Goal: Transaction & Acquisition: Book appointment/travel/reservation

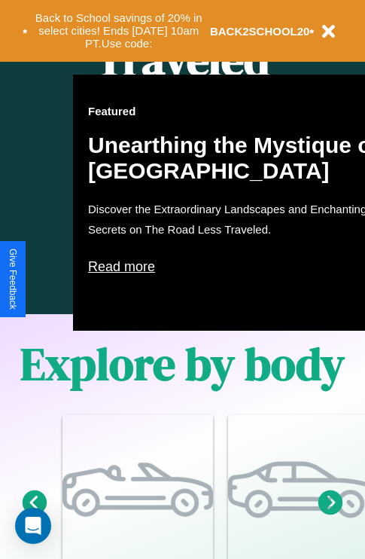
scroll to position [1825, 0]
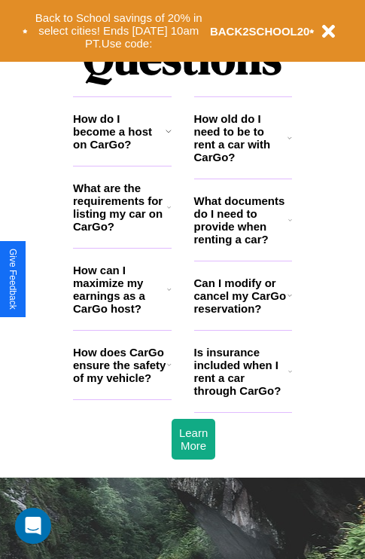
click at [122, 384] on h3 "How does CarGo ensure the safety of my vehicle?" at bounding box center [120, 365] width 94 height 38
click at [243, 396] on h3 "Is insurance included when I rent a car through CarGo?" at bounding box center [241, 371] width 94 height 51
click at [122, 151] on h3 "How do I become a host on CarGo?" at bounding box center [119, 131] width 93 height 38
click at [243, 315] on h3 "Can I modify or cancel my CarGo reservation?" at bounding box center [240, 295] width 93 height 38
click at [243, 396] on h3 "Is insurance included when I rent a car through CarGo?" at bounding box center [241, 371] width 94 height 51
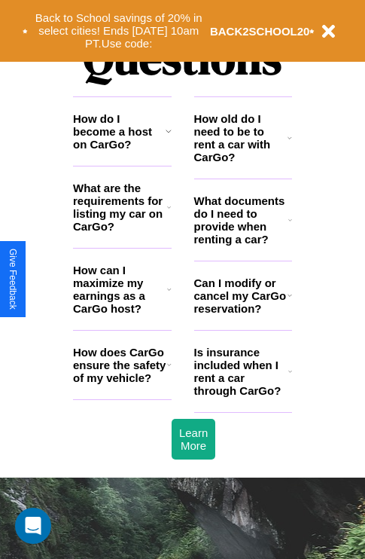
click at [169, 371] on icon at bounding box center [169, 365] width 5 height 12
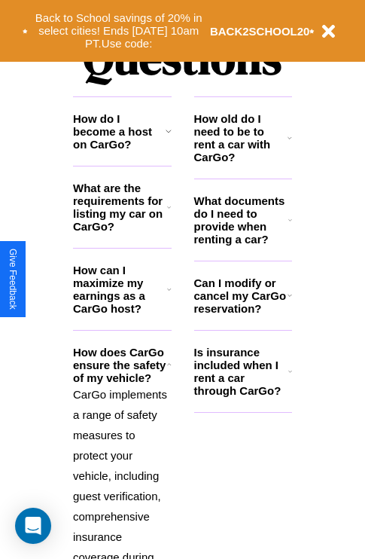
click at [243, 162] on h3 "How old do I need to be to rent a car with CarGo?" at bounding box center [241, 137] width 94 height 51
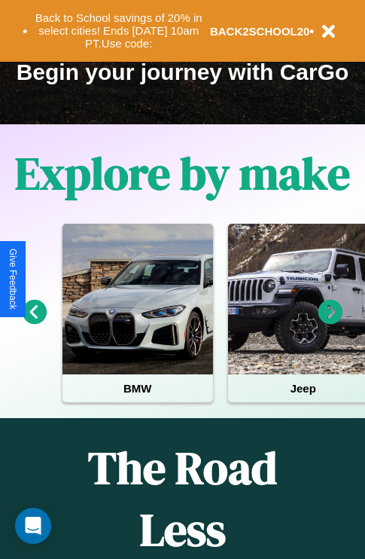
click at [331, 322] on icon at bounding box center [331, 312] width 25 height 25
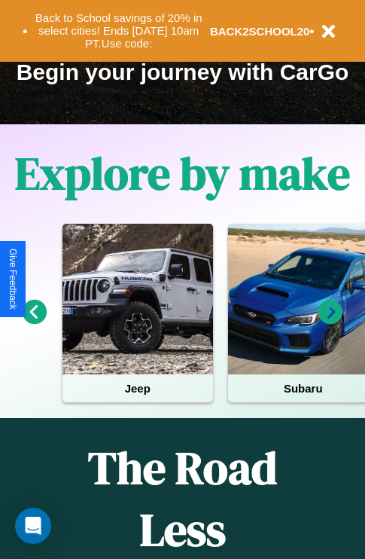
click at [331, 322] on icon at bounding box center [331, 312] width 25 height 25
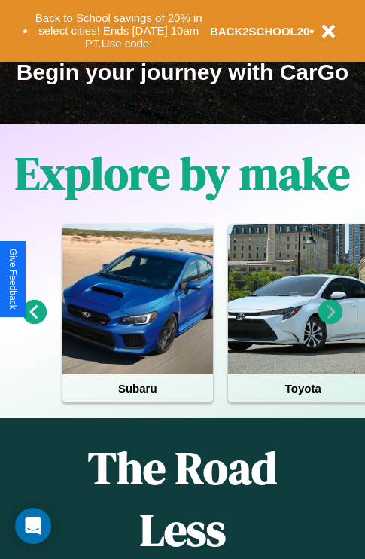
click at [331, 322] on icon at bounding box center [331, 312] width 25 height 25
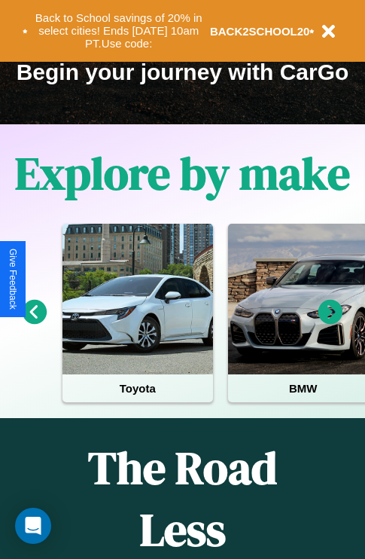
click at [331, 322] on icon at bounding box center [331, 312] width 25 height 25
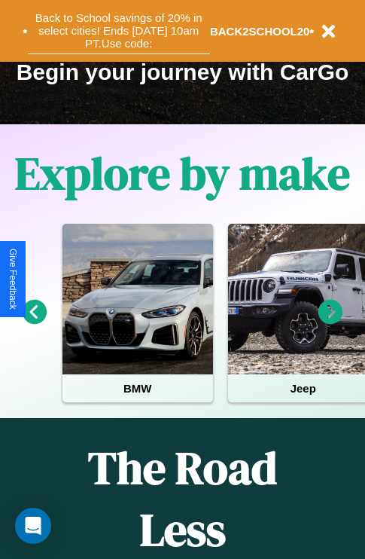
click at [118, 31] on button "Back to School savings of 20% in select cities! Ends [DATE] 10am PT. Use code:" at bounding box center [119, 31] width 182 height 47
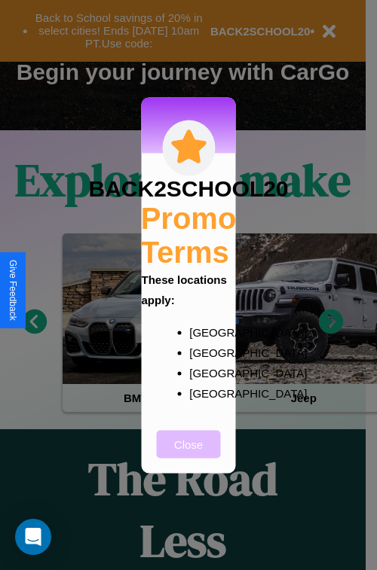
click at [188, 454] on button "Close" at bounding box center [189, 444] width 64 height 28
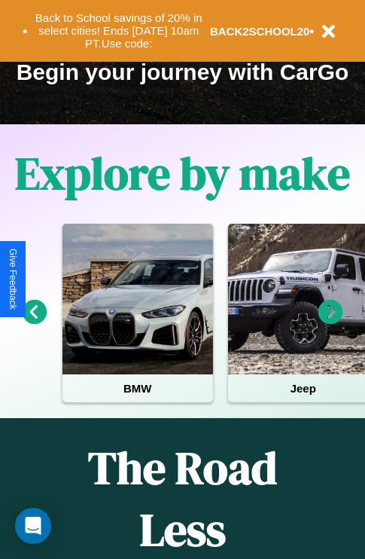
scroll to position [0, 0]
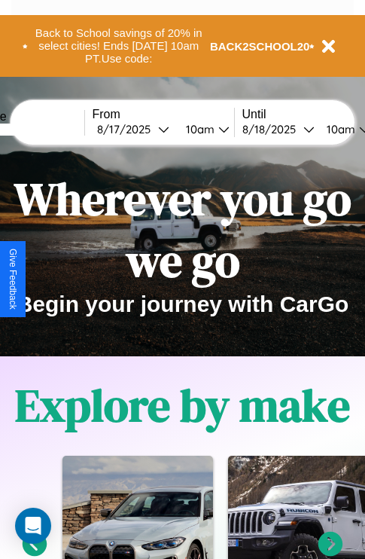
click at [50, 129] on input "text" at bounding box center [27, 130] width 113 height 12
type input "**********"
click at [151, 129] on div "[DATE]" at bounding box center [127, 129] width 61 height 14
select select "*"
select select "****"
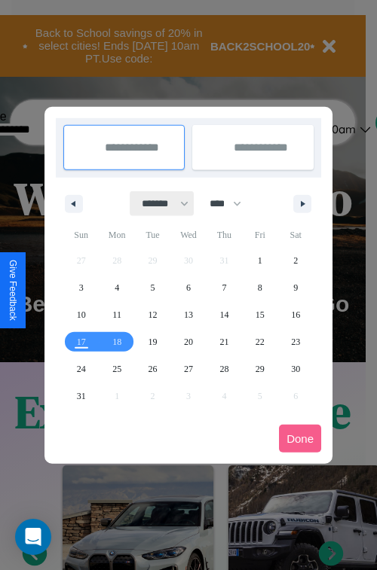
click at [158, 203] on select "******* ******** ***** ***** *** **** **** ****** ********* ******* ******** **…" at bounding box center [162, 203] width 64 height 25
select select "**"
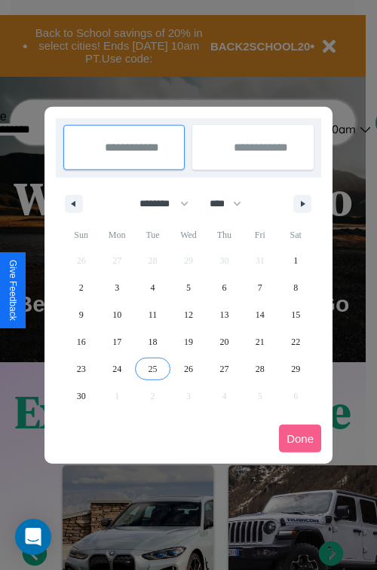
click at [152, 368] on span "25" at bounding box center [152, 369] width 9 height 27
type input "**********"
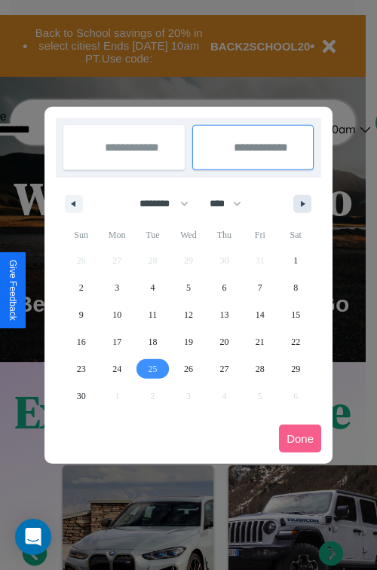
click at [302, 203] on icon "button" at bounding box center [305, 204] width 8 height 6
select select "**"
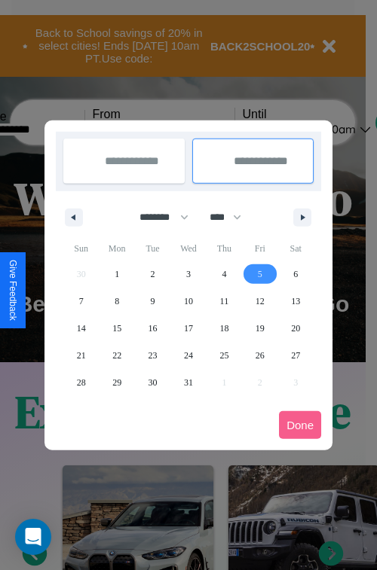
click at [259, 273] on span "5" at bounding box center [260, 274] width 5 height 27
type input "**********"
select select "**"
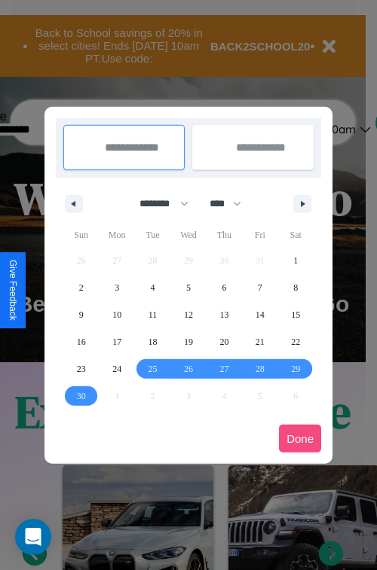
click at [300, 438] on button "Done" at bounding box center [300, 439] width 42 height 28
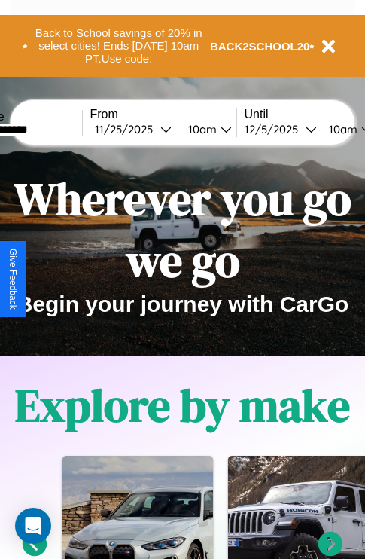
scroll to position [0, 58]
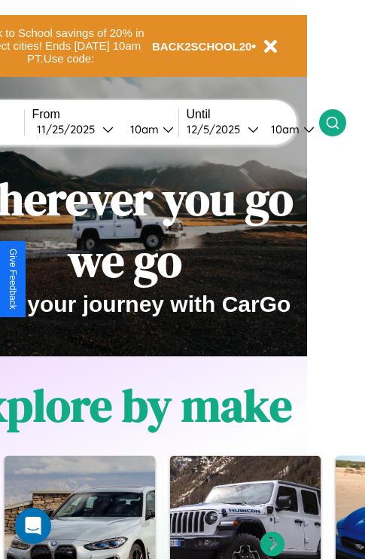
click at [341, 122] on icon at bounding box center [332, 122] width 15 height 15
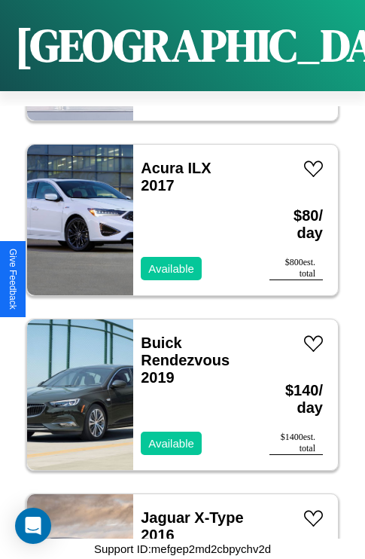
scroll to position [18933, 0]
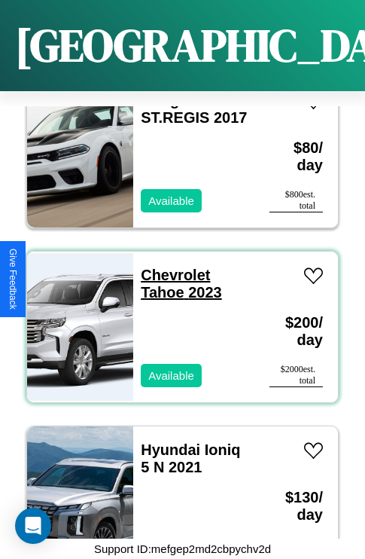
click at [171, 267] on link "Chevrolet Tahoe 2023" at bounding box center [181, 284] width 81 height 34
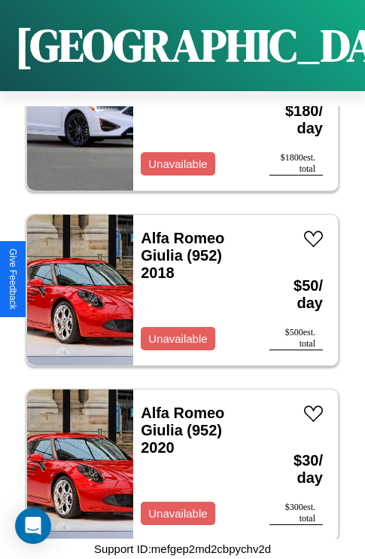
scroll to position [15262, 0]
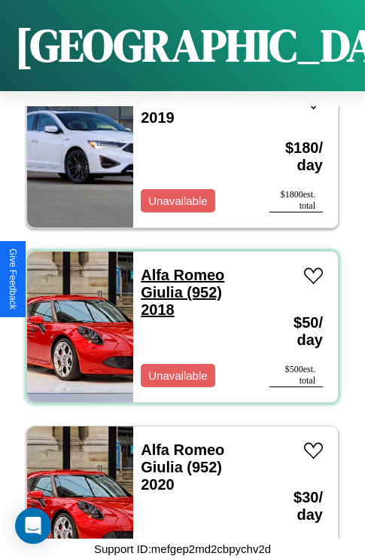
click at [178, 267] on link "Alfa Romeo Giulia (952) 2018" at bounding box center [183, 292] width 84 height 51
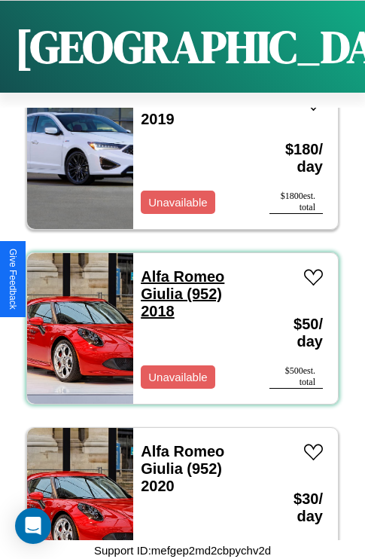
scroll to position [0, 0]
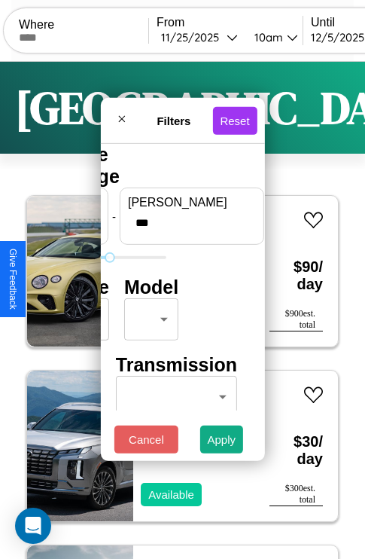
type input "***"
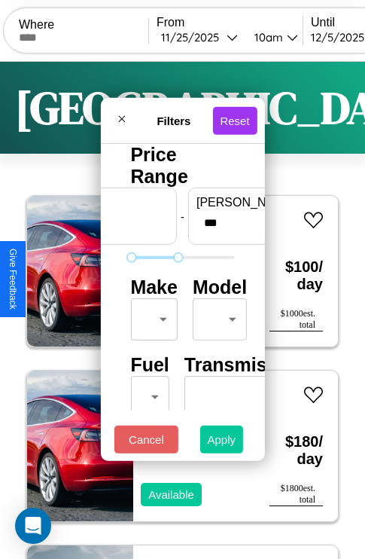
type input "*"
click at [222, 443] on button "Apply" at bounding box center [222, 440] width 44 height 28
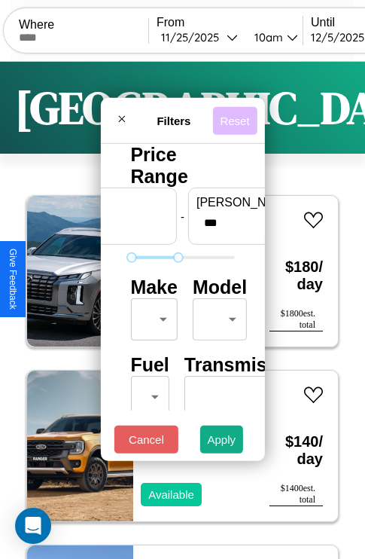
click at [237, 116] on button "Reset" at bounding box center [234, 120] width 44 height 28
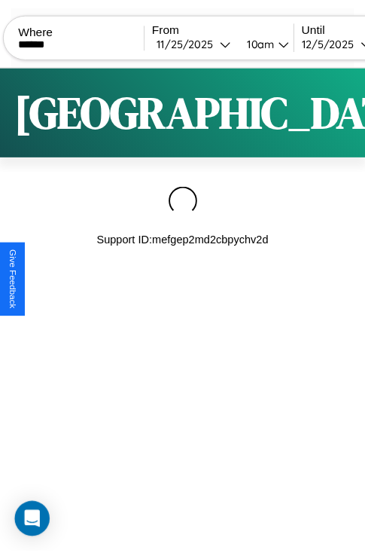
scroll to position [0, 133]
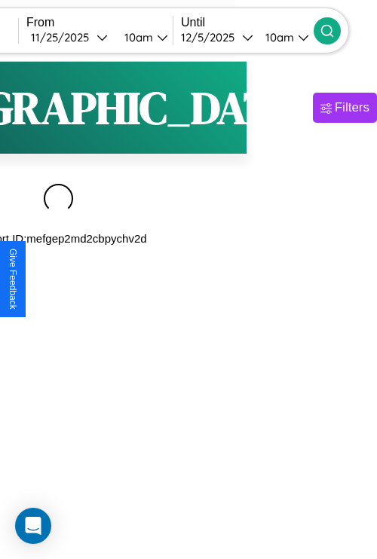
type input "******"
click at [334, 30] on icon at bounding box center [326, 30] width 15 height 15
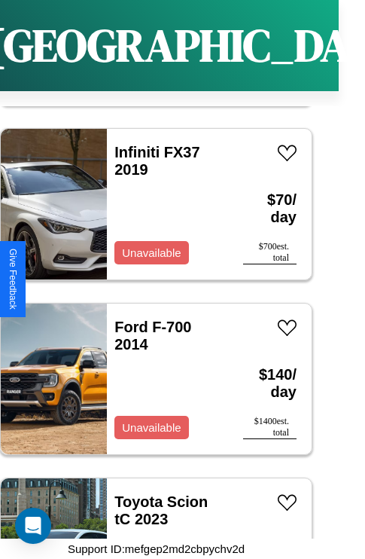
scroll to position [4426, 0]
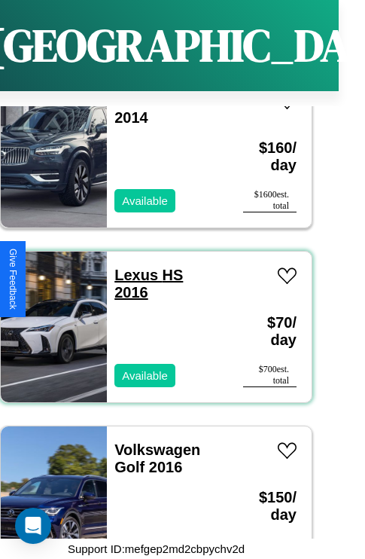
click at [132, 267] on link "Lexus HS 2016" at bounding box center [149, 284] width 69 height 34
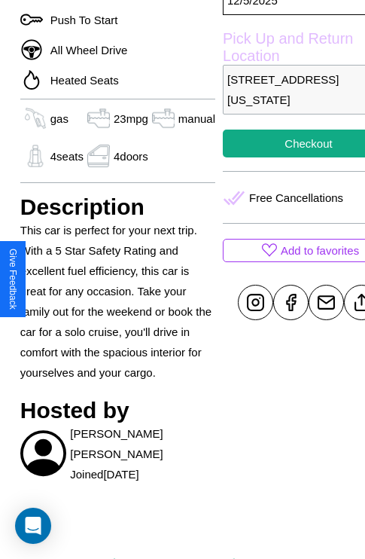
scroll to position [466, 36]
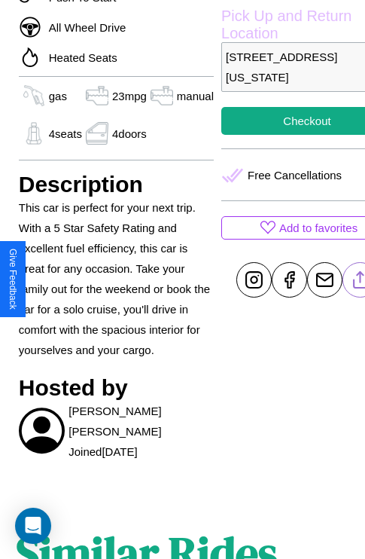
click at [361, 279] on line at bounding box center [361, 277] width 0 height 11
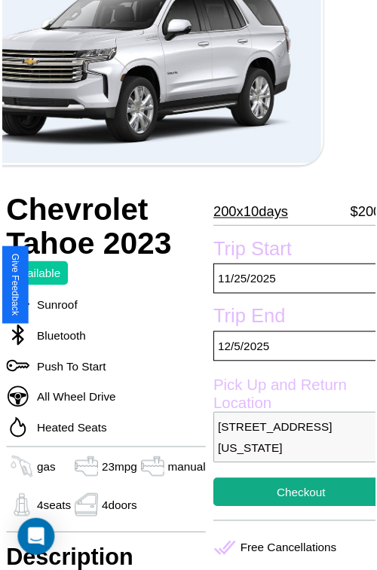
scroll to position [97, 51]
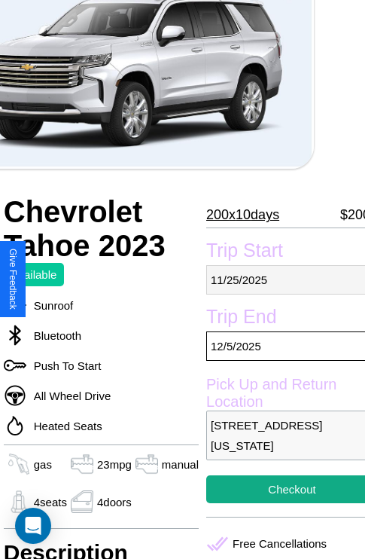
click at [279, 279] on p "11 / 25 / 2025" at bounding box center [292, 279] width 172 height 29
select select "*"
select select "****"
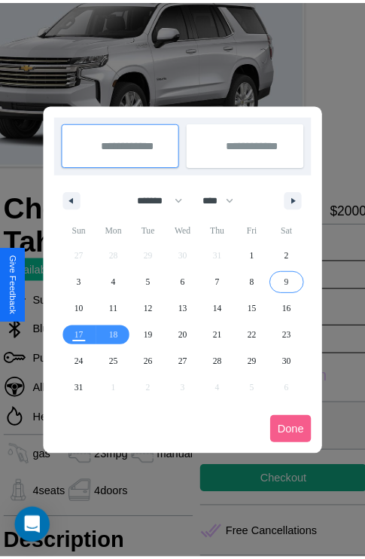
scroll to position [0, 51]
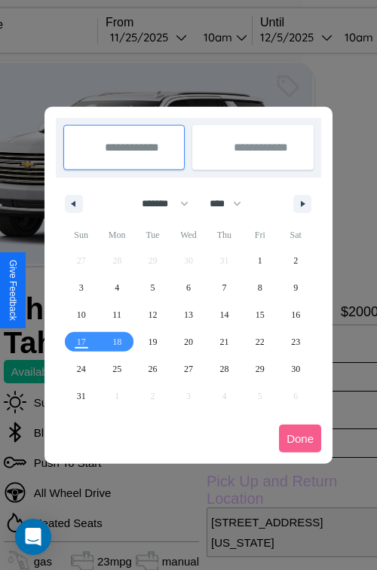
click at [169, 37] on div at bounding box center [188, 285] width 377 height 570
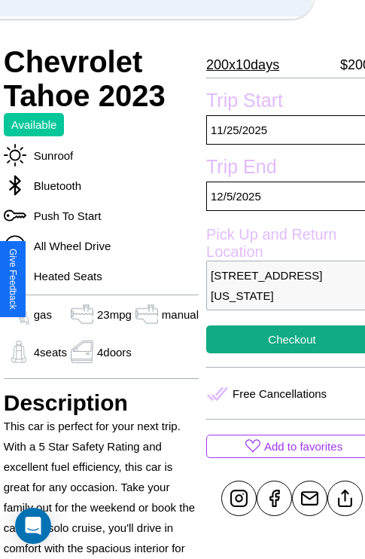
scroll to position [307, 51]
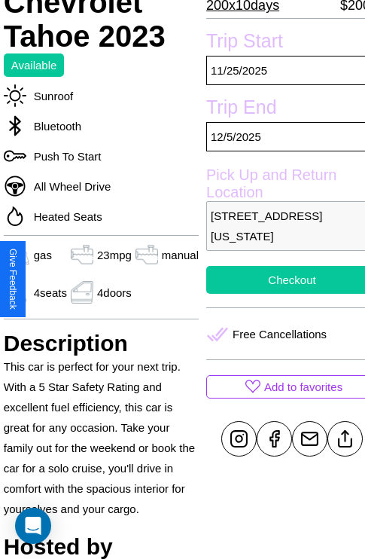
click at [279, 279] on button "Checkout" at bounding box center [292, 280] width 172 height 28
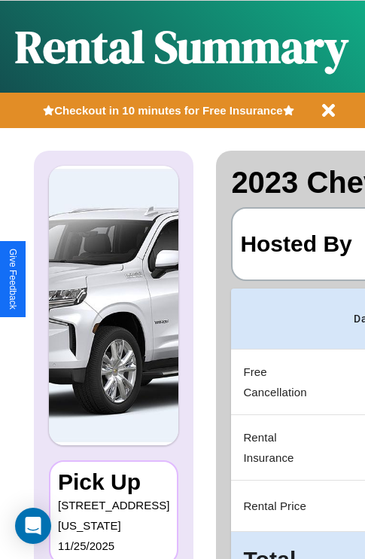
scroll to position [0, 288]
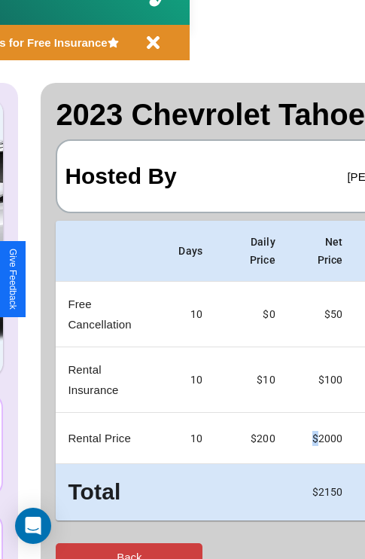
click at [73, 545] on button "Back" at bounding box center [129, 557] width 147 height 28
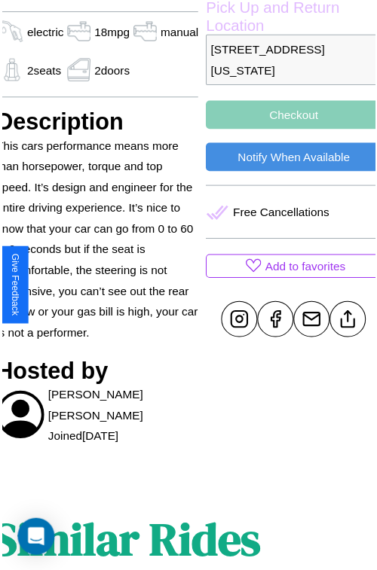
scroll to position [514, 60]
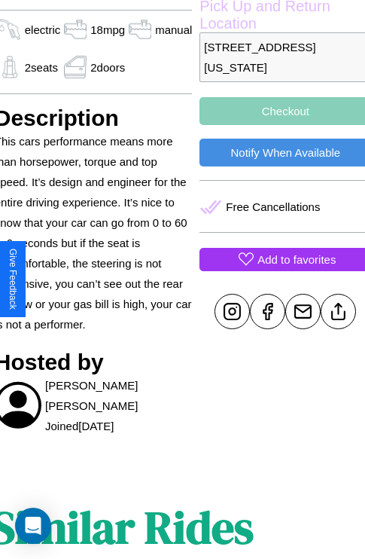
click at [279, 270] on p "Add to favorites" at bounding box center [297, 259] width 78 height 20
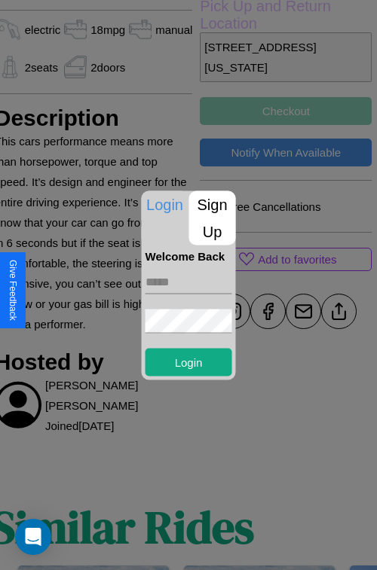
click at [188, 282] on input "text" at bounding box center [188, 282] width 87 height 24
type input "**********"
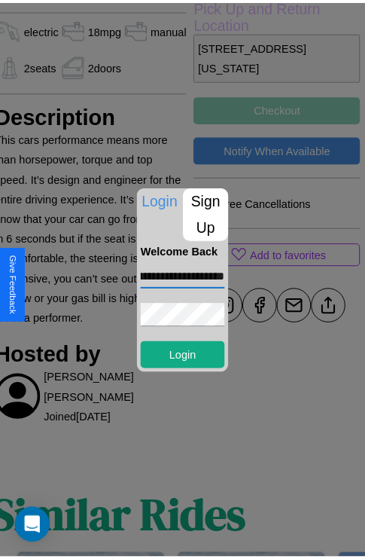
scroll to position [0, 0]
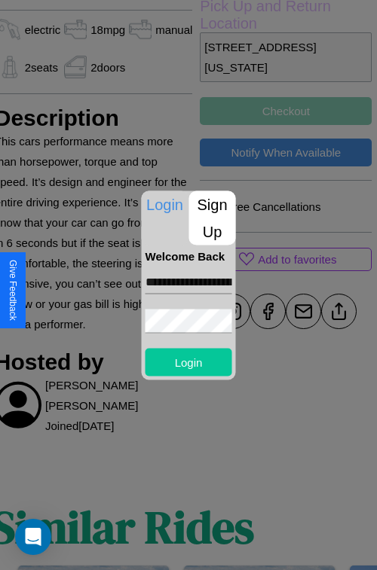
click at [188, 362] on button "Login" at bounding box center [188, 362] width 87 height 28
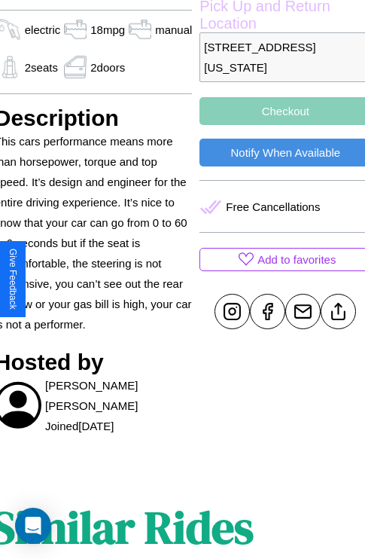
scroll to position [514, 60]
